Goal: Task Accomplishment & Management: Use online tool/utility

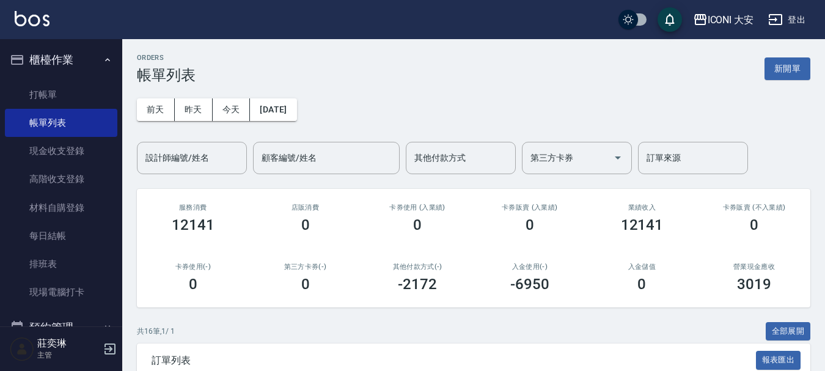
click at [785, 77] on button "新開單" at bounding box center [787, 68] width 46 height 23
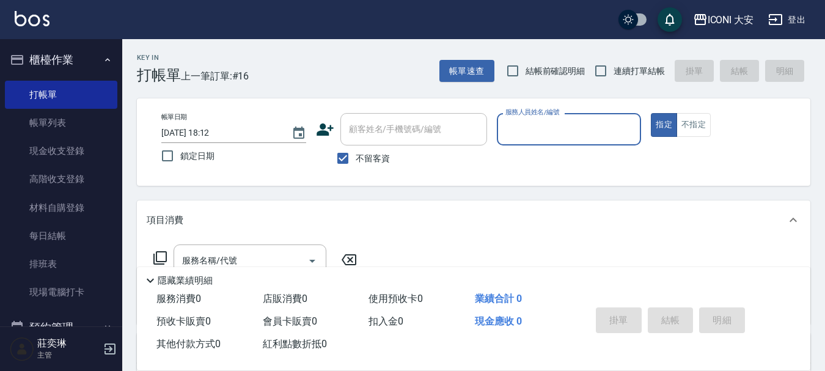
click at [555, 141] on div "服務人員姓名/編號" at bounding box center [569, 129] width 145 height 32
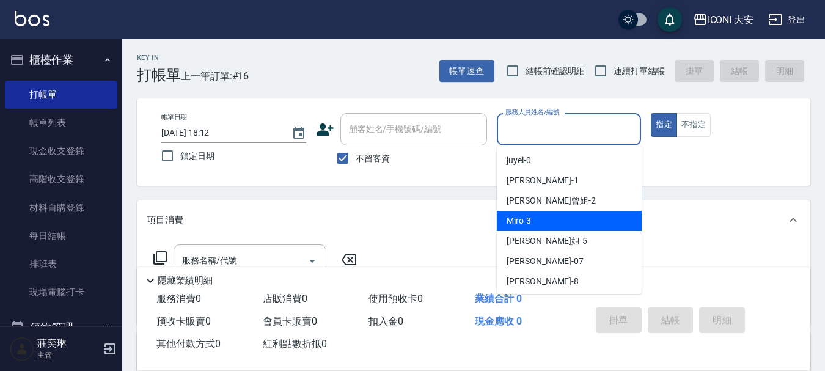
click at [571, 230] on div "Miro -3" at bounding box center [569, 221] width 145 height 20
type input "Miro-3"
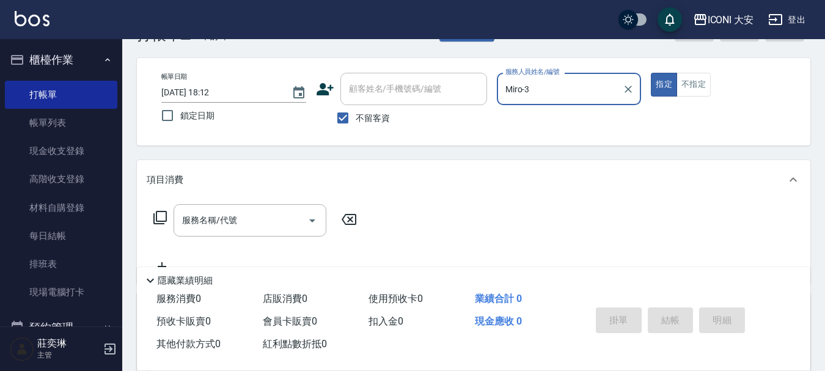
scroll to position [61, 0]
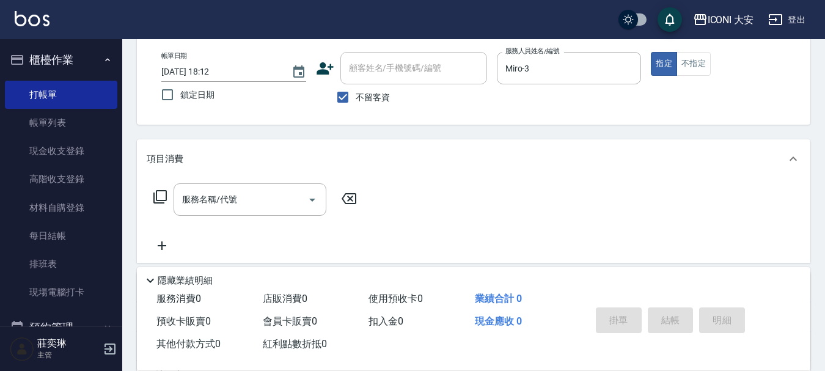
click at [162, 194] on icon at bounding box center [160, 196] width 15 height 15
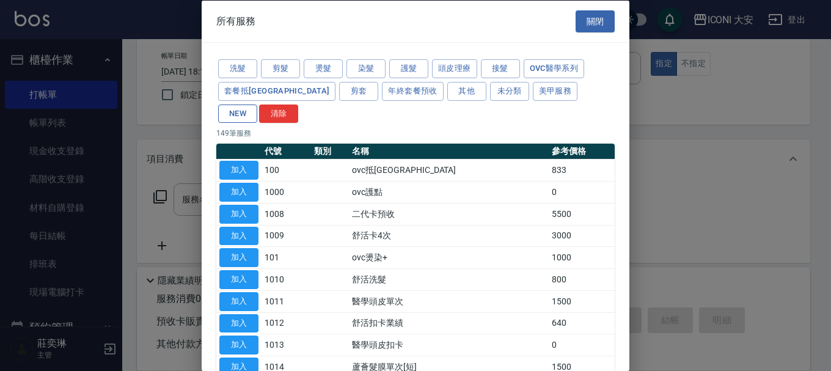
click at [257, 104] on button "NEW" at bounding box center [237, 113] width 39 height 19
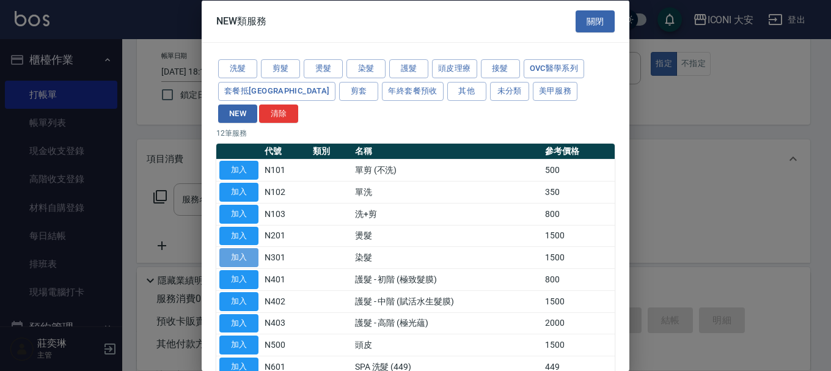
click at [252, 248] on button "加入" at bounding box center [238, 257] width 39 height 19
type input "染髮(N301)"
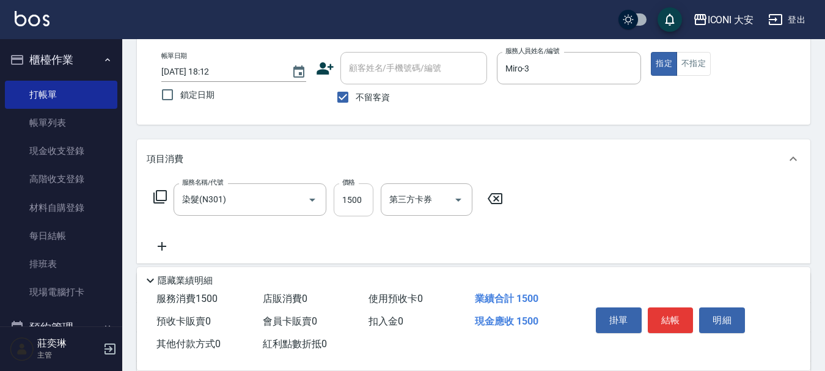
click at [359, 207] on input "1500" at bounding box center [354, 199] width 40 height 33
type input "1939"
click at [667, 307] on button "結帳" at bounding box center [671, 320] width 46 height 26
